Goal: Navigation & Orientation: Find specific page/section

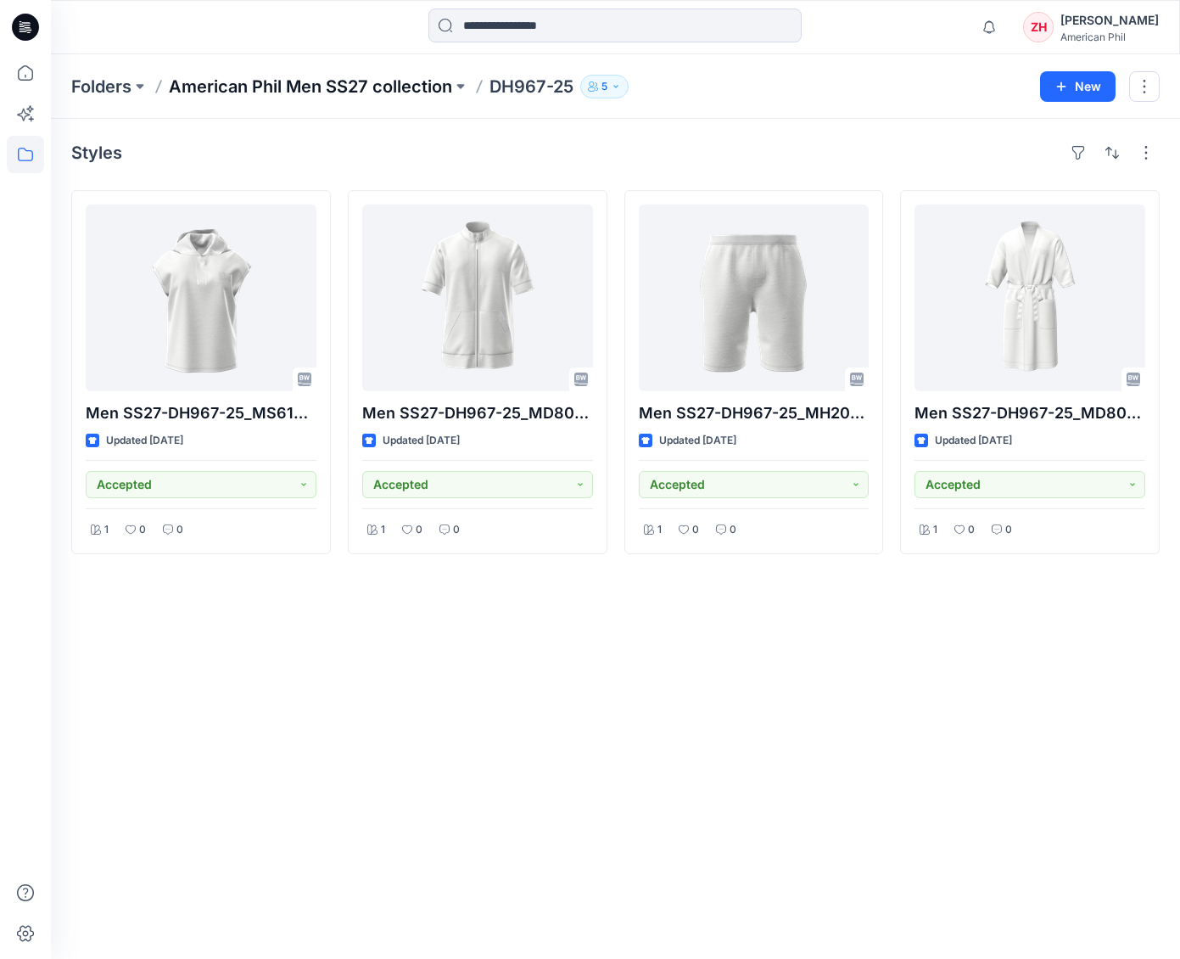
click at [323, 87] on p "American Phil Men SS27 collection" at bounding box center [310, 87] width 283 height 24
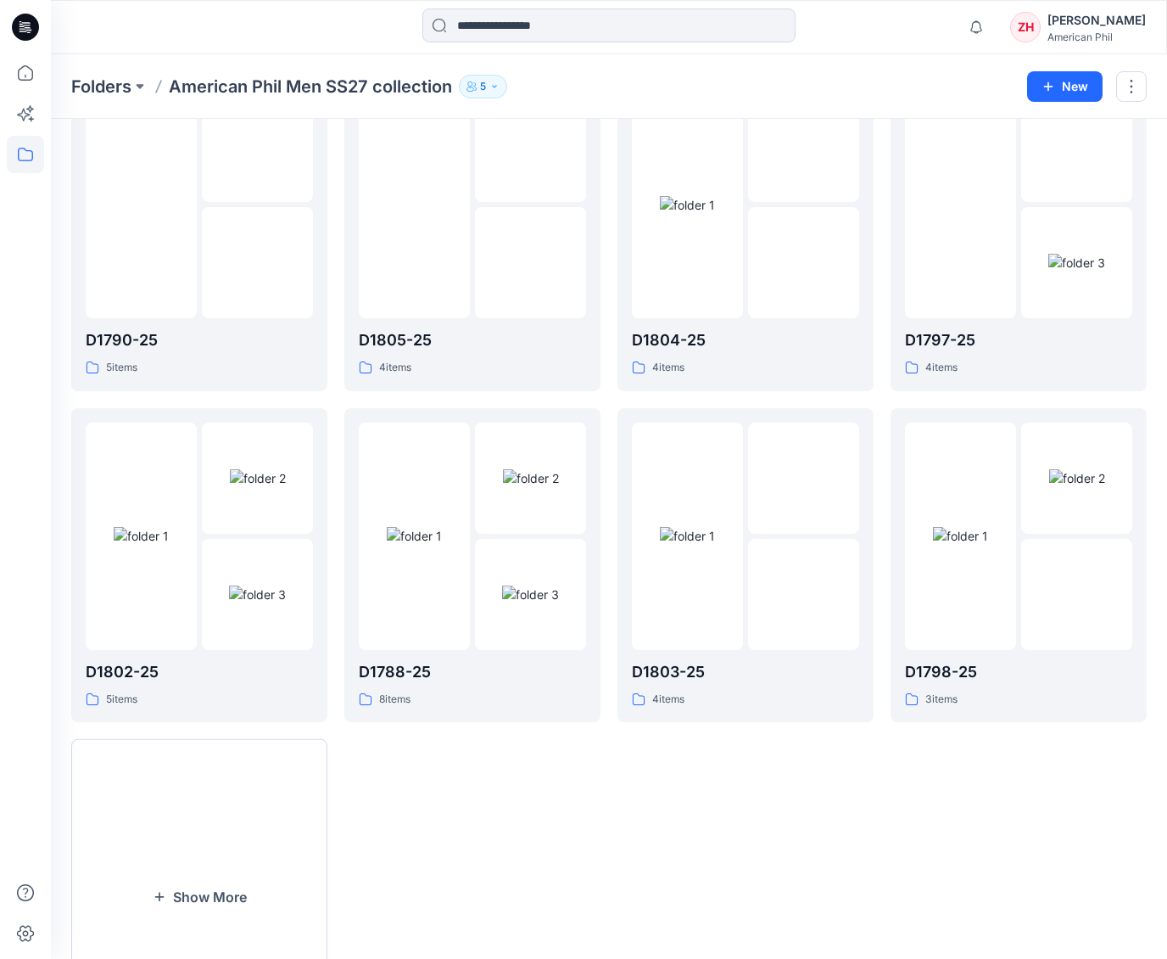
scroll to position [211, 0]
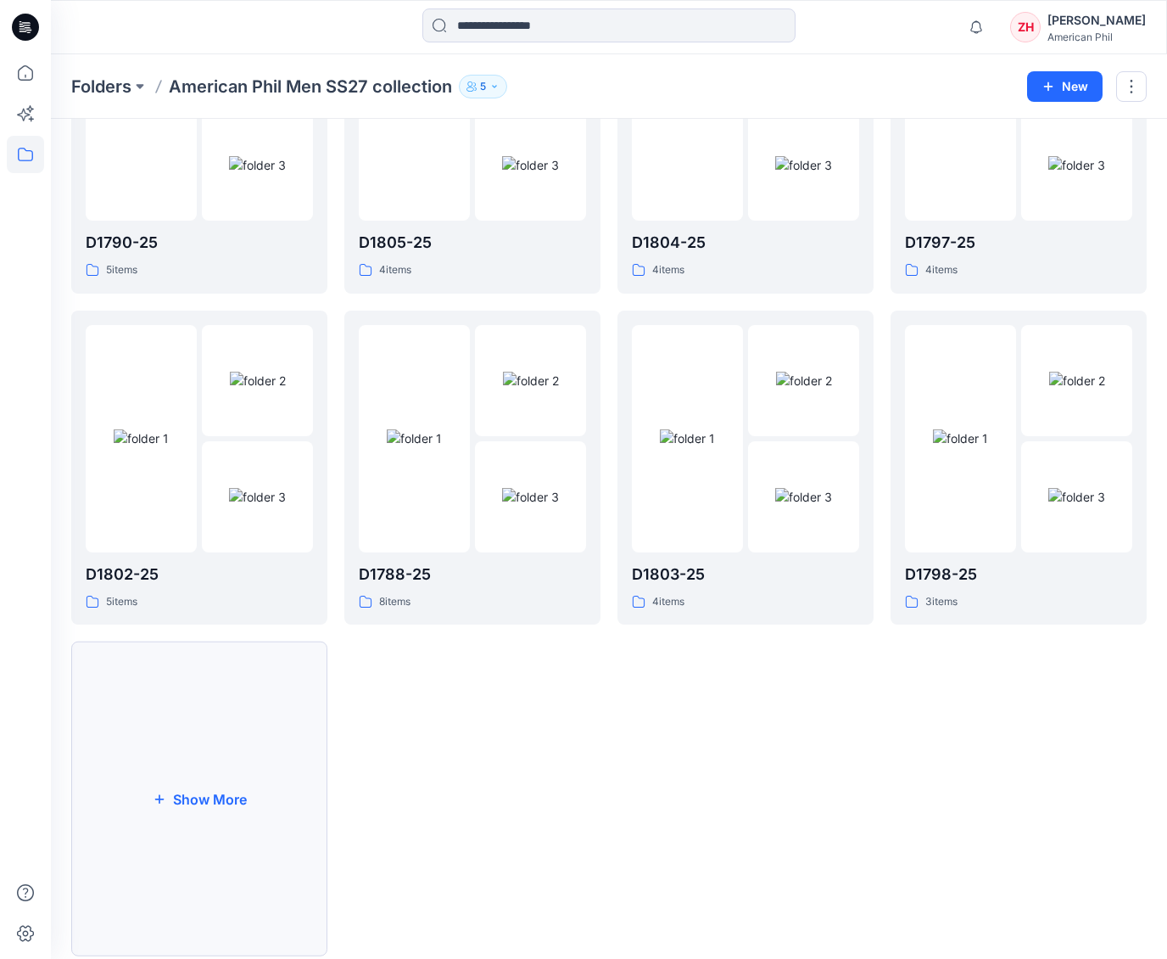
drag, startPoint x: 168, startPoint y: 751, endPoint x: 171, endPoint y: 740, distance: 11.5
click at [169, 749] on button "Show More" at bounding box center [199, 798] width 256 height 315
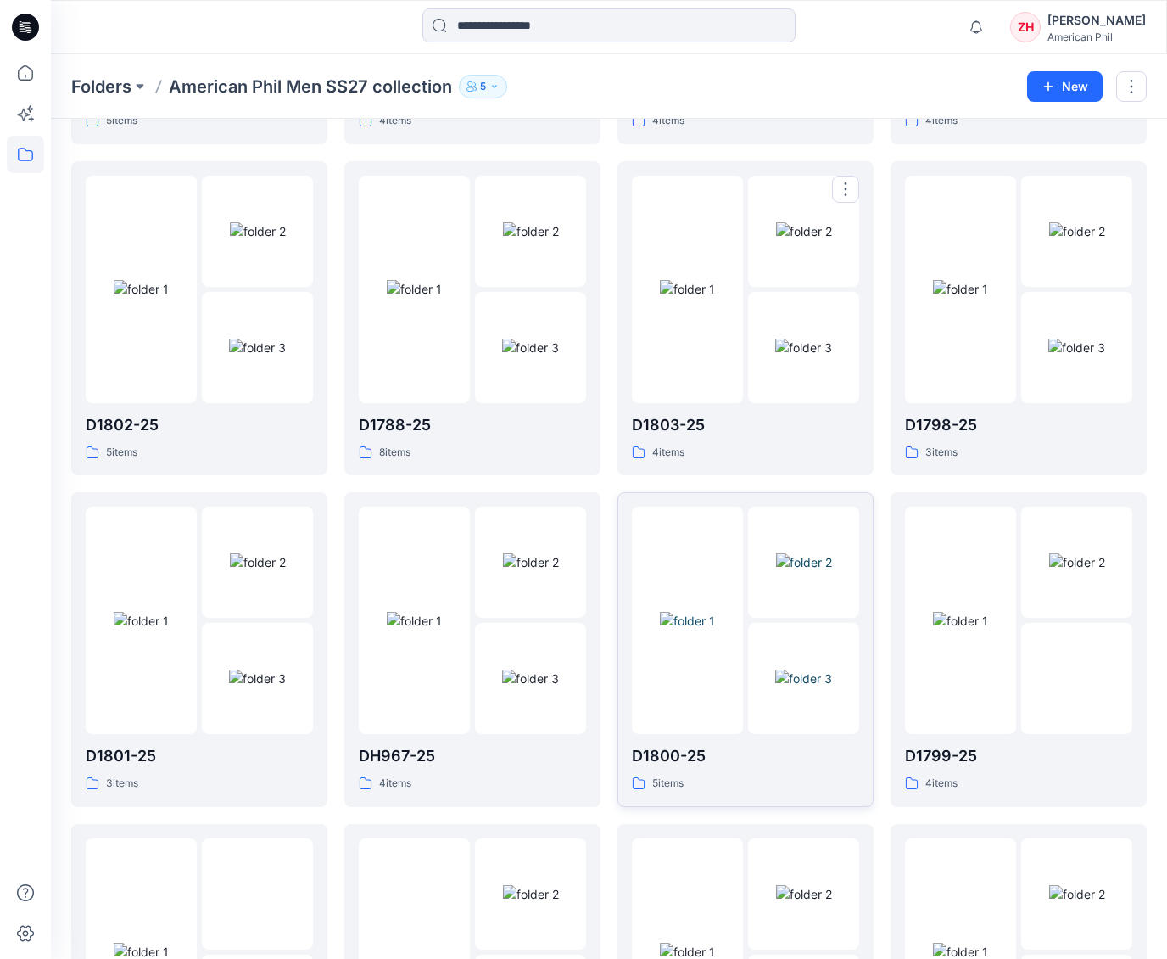
scroll to position [491, 0]
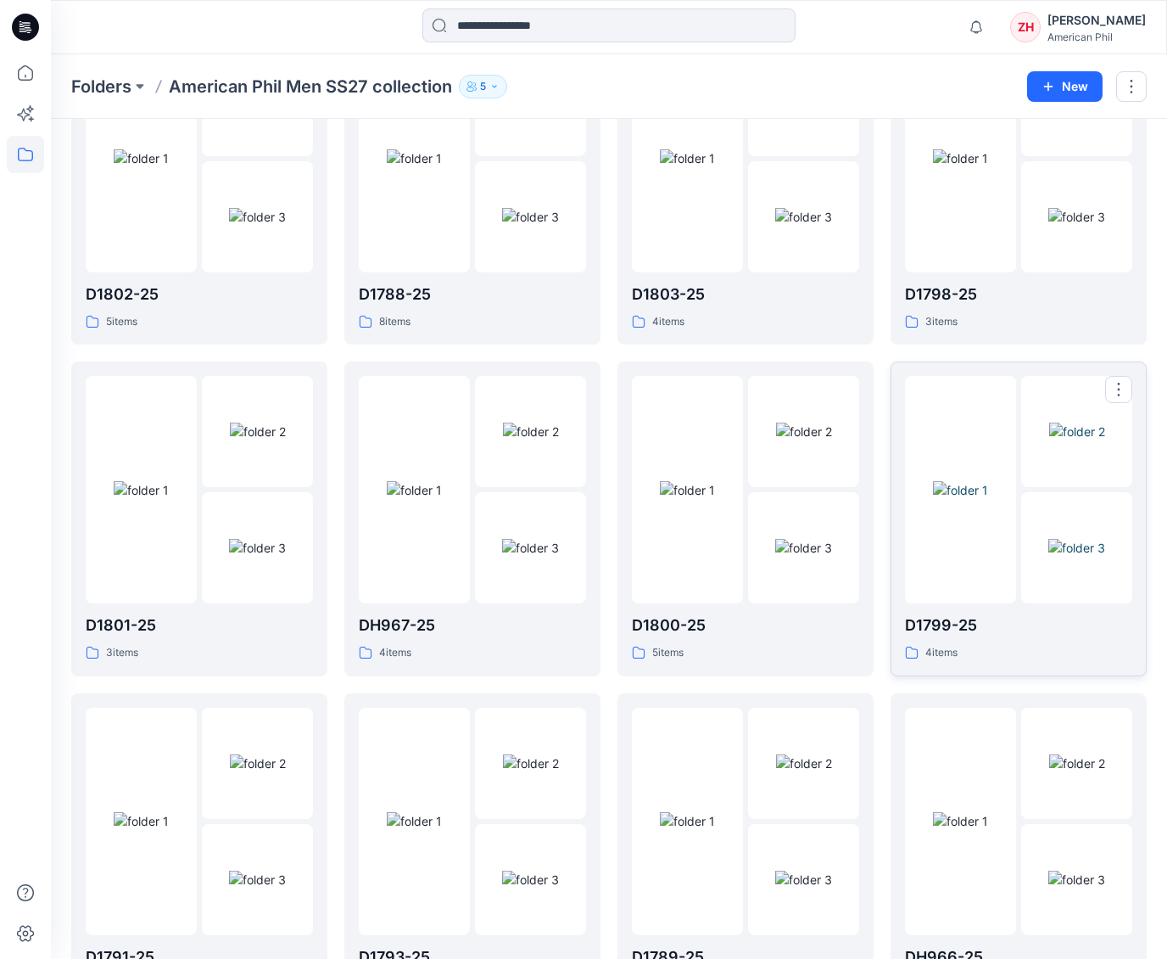
click at [960, 481] on img at bounding box center [960, 490] width 55 height 18
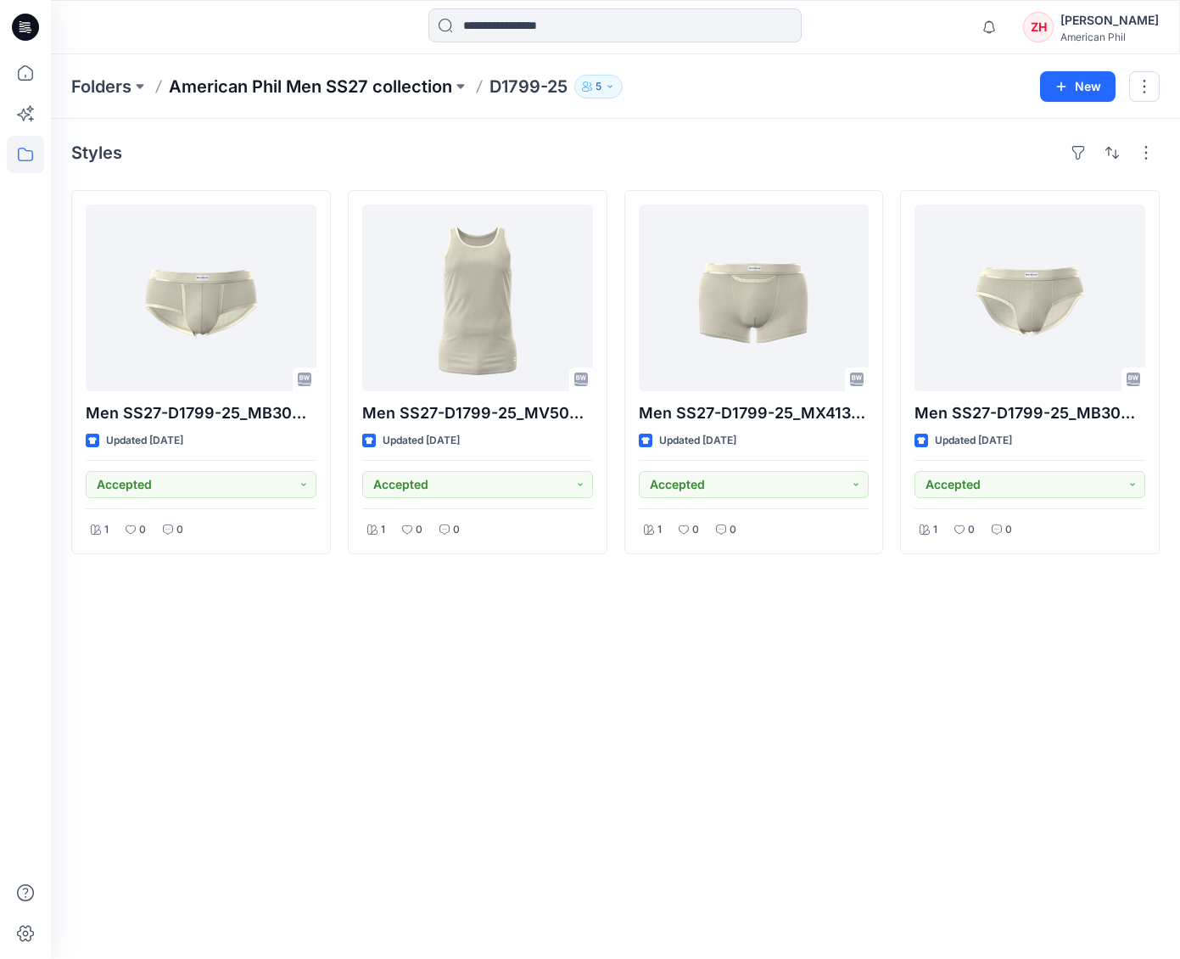
click at [379, 88] on p "American Phil Men SS27 collection" at bounding box center [310, 87] width 283 height 24
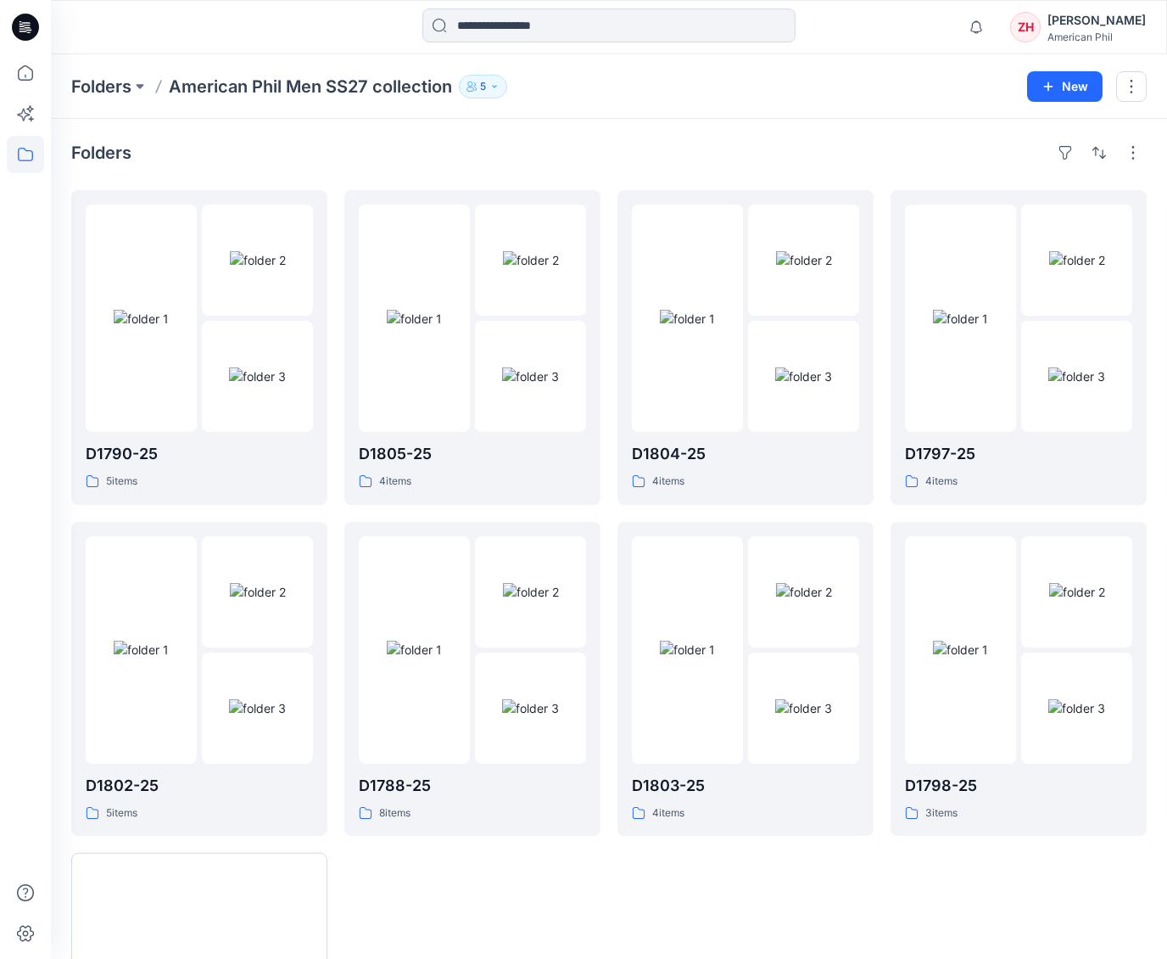
click at [856, 127] on div "Folders D1790-25 5 items D1802-25 5 items Show More D1805-25 4 items D1788-25 8…" at bounding box center [609, 667] width 1117 height 1096
click at [325, 87] on p "American Phil Men SS27 collection" at bounding box center [310, 87] width 283 height 24
drag, startPoint x: 767, startPoint y: 88, endPoint x: 868, endPoint y: 227, distance: 171.9
click at [768, 87] on div "Folders American Phil Men SS27 collection 5" at bounding box center [542, 87] width 943 height 24
click at [984, 310] on img at bounding box center [960, 319] width 55 height 18
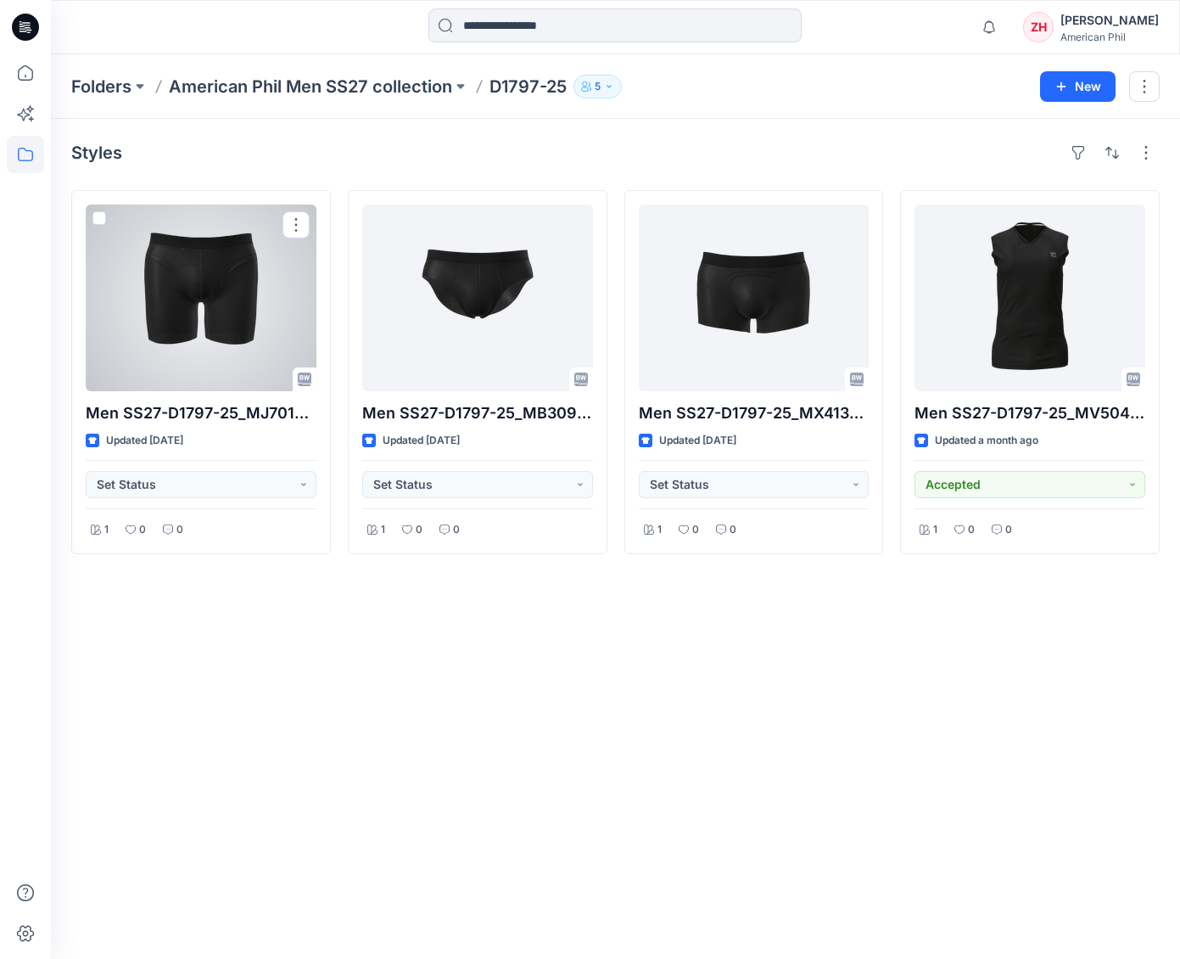
click at [259, 312] on div at bounding box center [201, 297] width 231 height 187
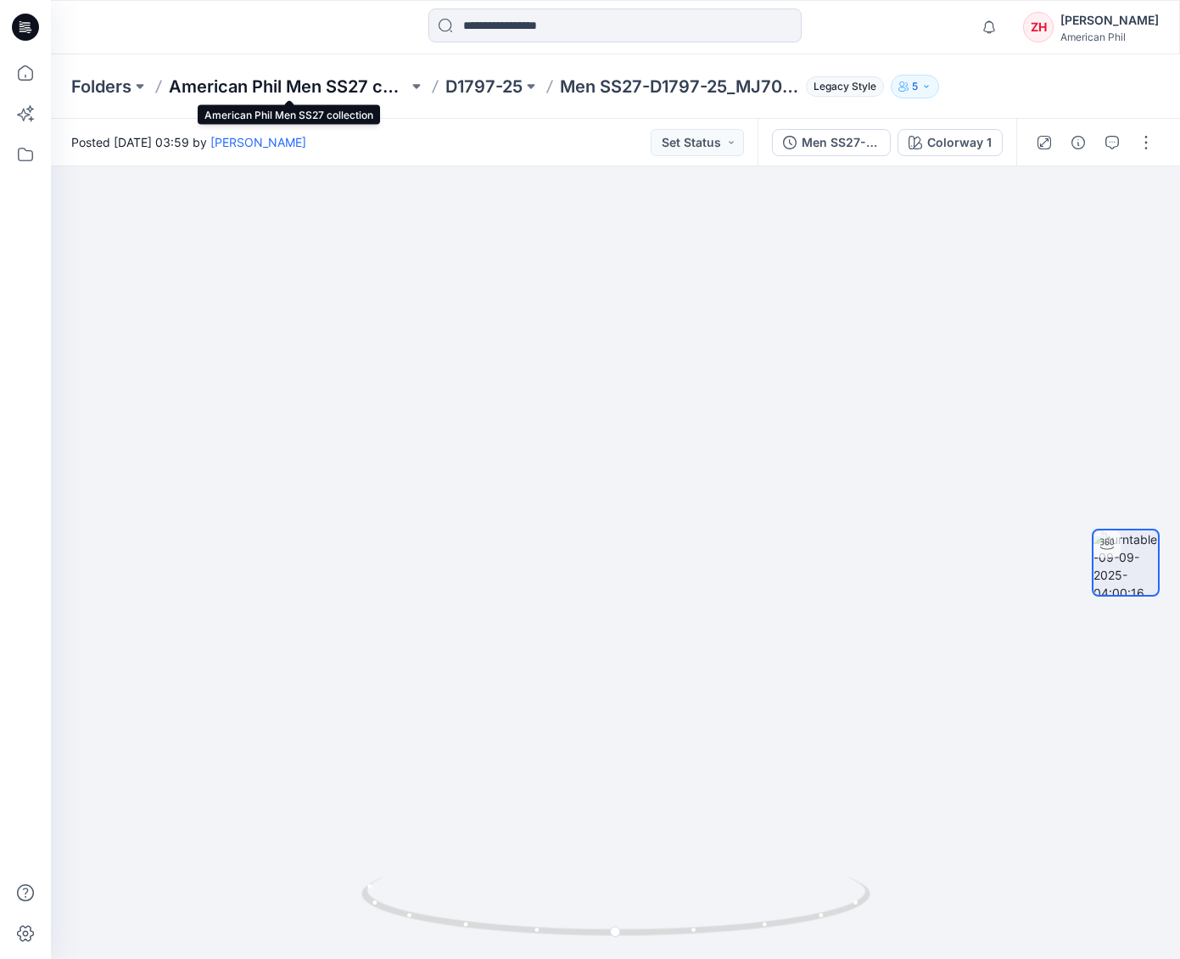
click at [340, 87] on p "American Phil Men SS27 collection" at bounding box center [288, 87] width 239 height 24
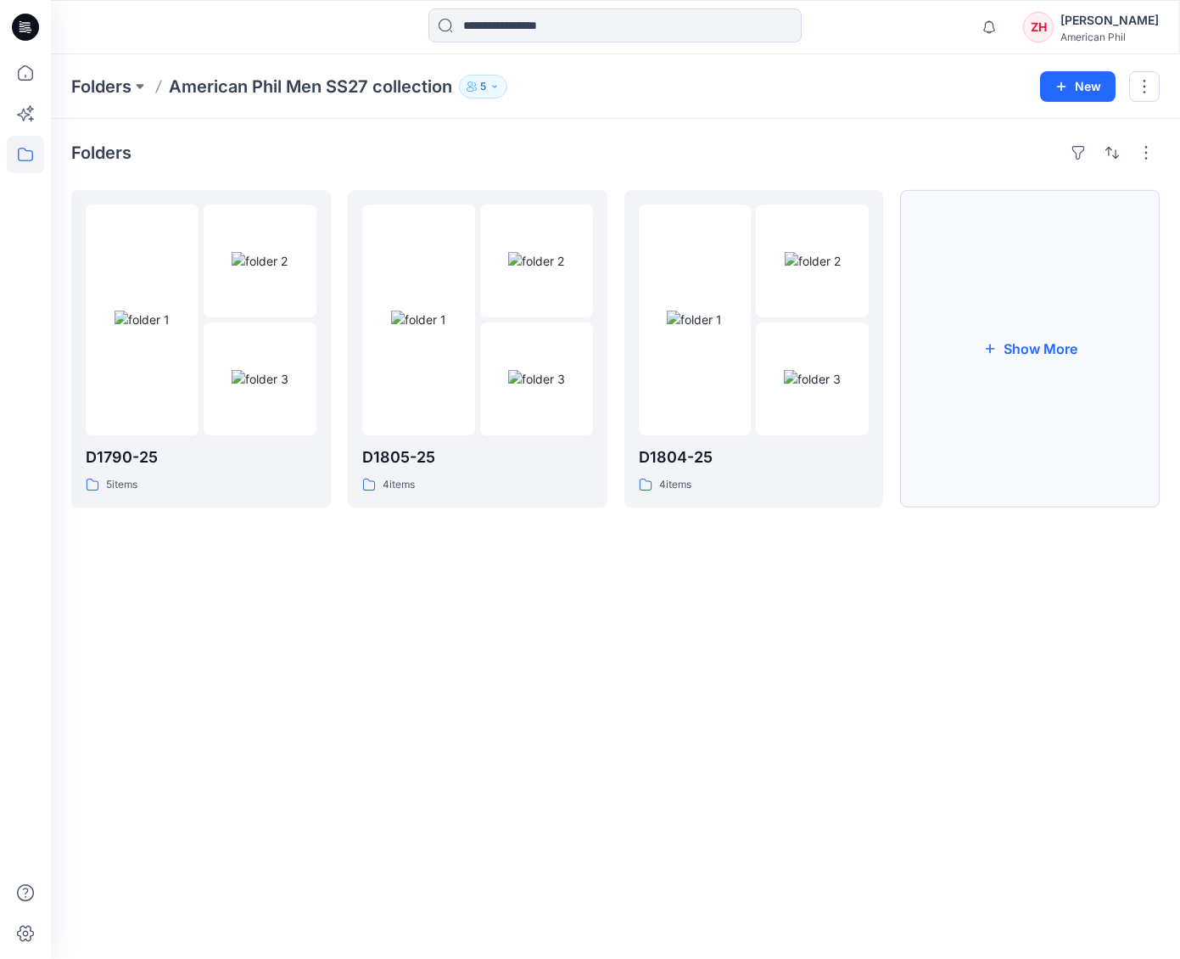
click at [1029, 254] on button "Show More" at bounding box center [1030, 348] width 260 height 317
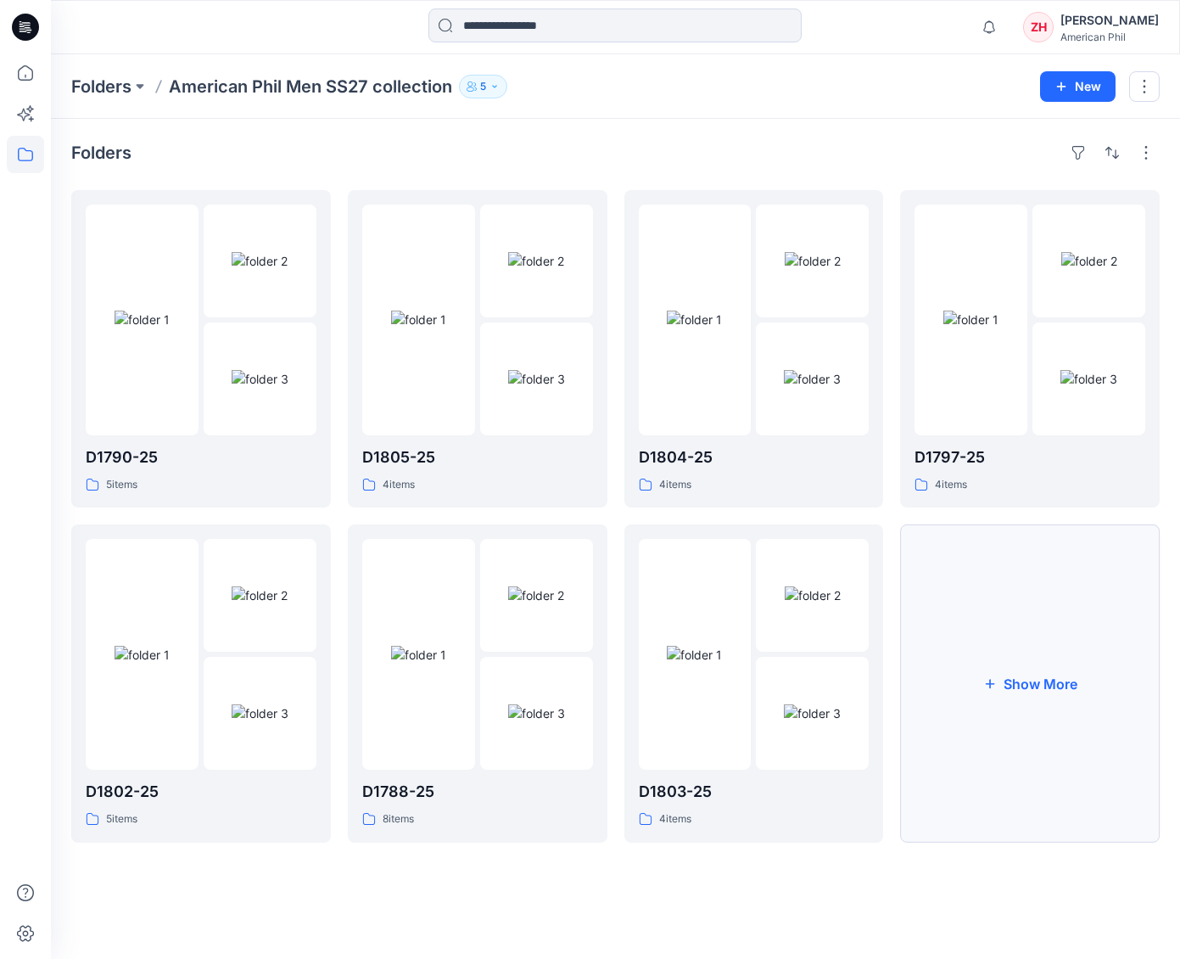
click at [1044, 605] on button "Show More" at bounding box center [1030, 682] width 260 height 317
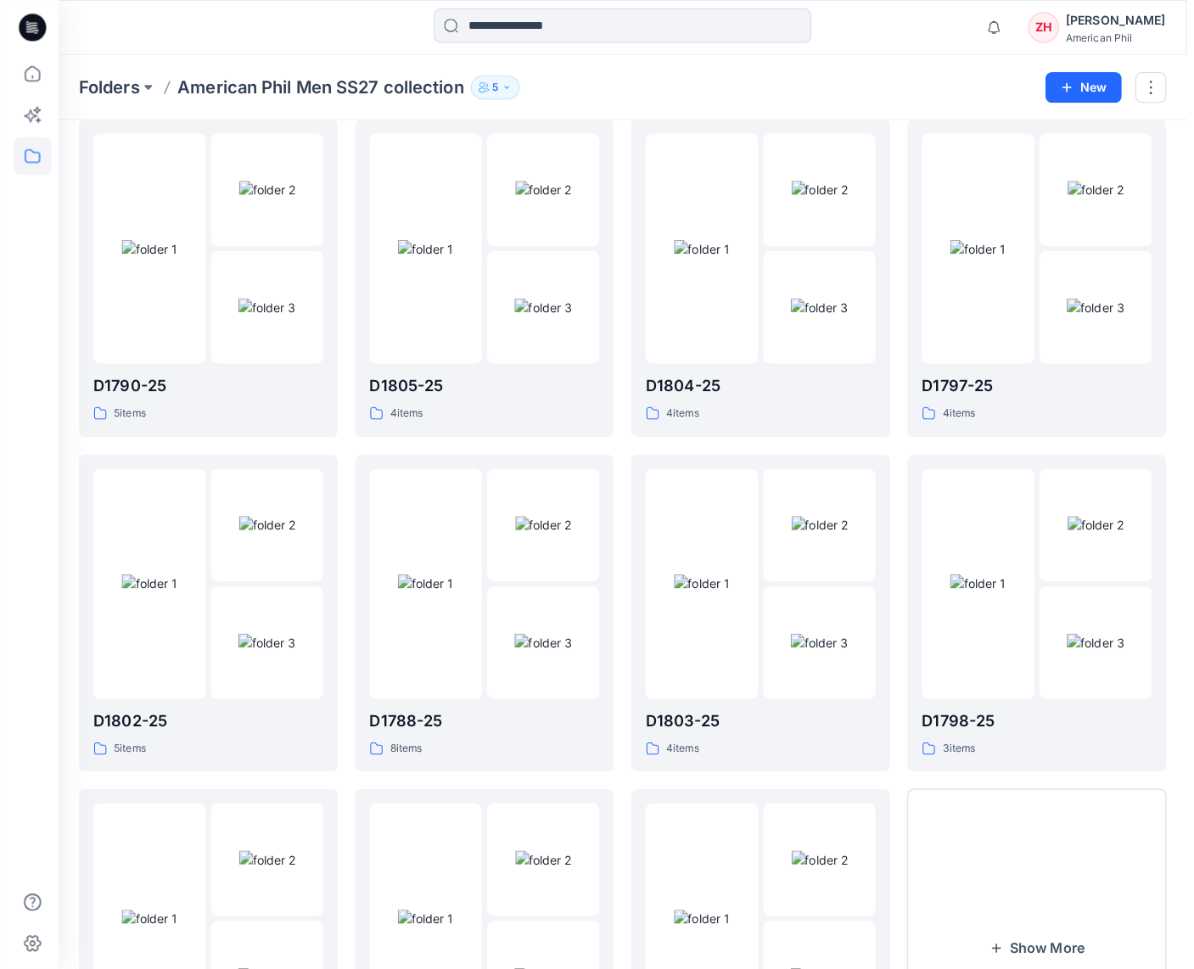
scroll to position [65, 0]
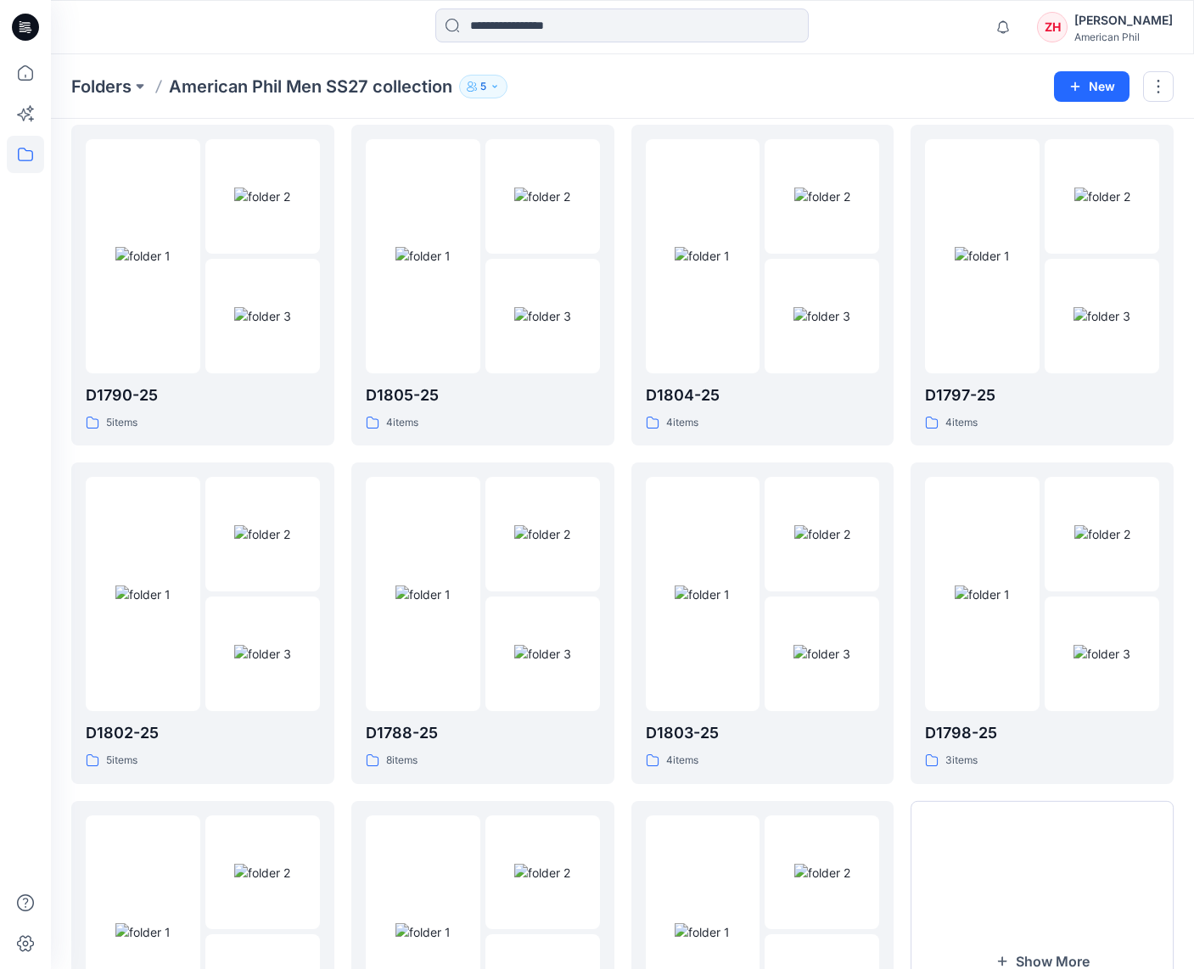
click at [946, 32] on div "Notifications Your style Men SS27-D1802-25_MS61388A has been updated with Men S…" at bounding box center [622, 26] width 1142 height 37
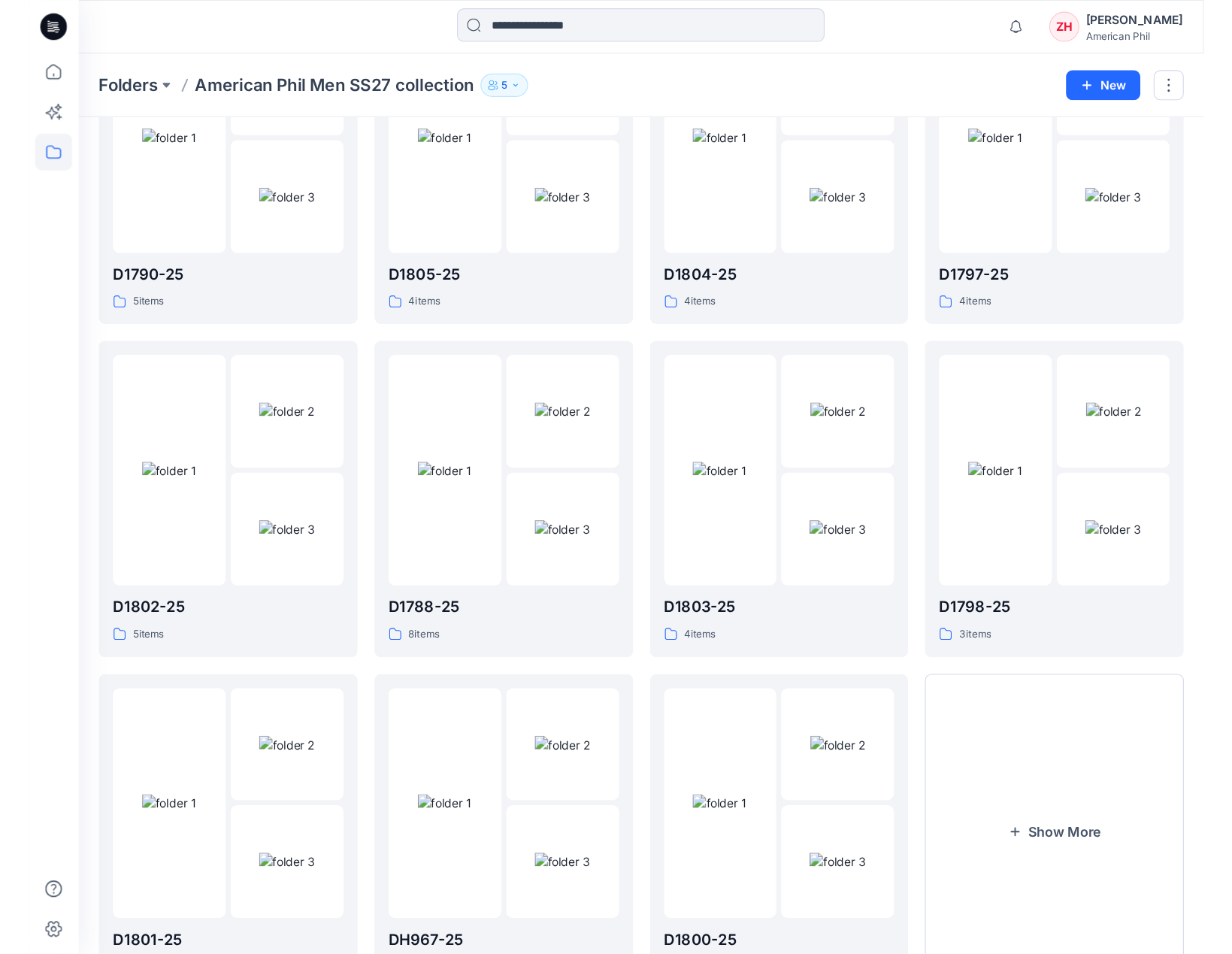
scroll to position [0, 0]
